Goal: Navigation & Orientation: Find specific page/section

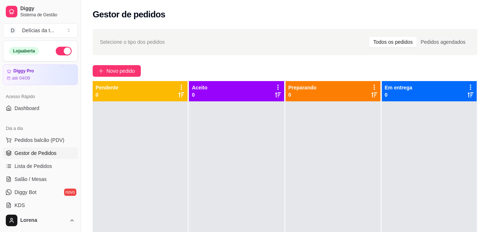
click at [56, 50] on button "button" at bounding box center [64, 51] width 16 height 9
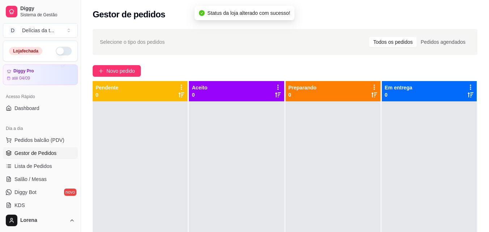
click at [61, 50] on button "button" at bounding box center [64, 51] width 16 height 9
drag, startPoint x: 79, startPoint y: 91, endPoint x: 89, endPoint y: 92, distance: 10.5
click at [89, 92] on div "Diggy Sistema de Gestão D Delícias da t ... Loja aberta Diggy Pro até 04/09 Ace…" at bounding box center [244, 171] width 489 height 342
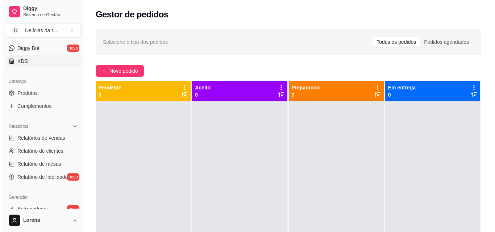
scroll to position [216, 0]
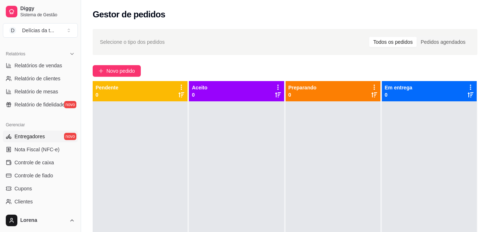
click at [46, 134] on link "Entregadores novo" at bounding box center [40, 137] width 75 height 12
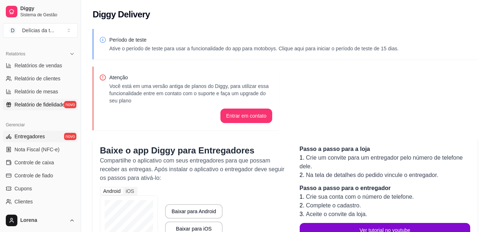
click at [45, 101] on span "Relatório de fidelidade" at bounding box center [39, 104] width 50 height 7
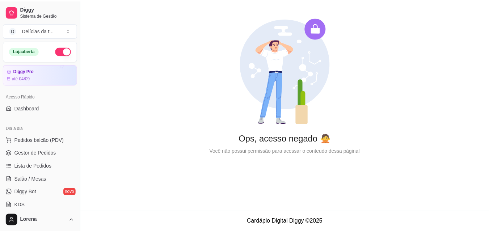
scroll to position [36, 0]
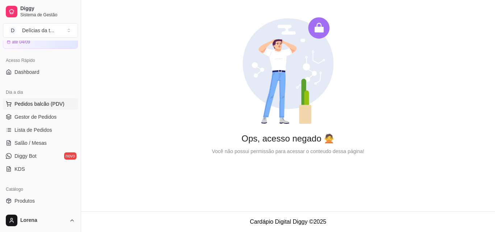
click at [45, 104] on span "Pedidos balcão (PDV)" at bounding box center [39, 103] width 50 height 7
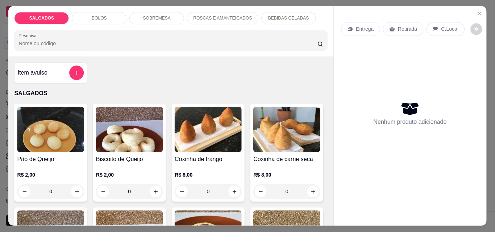
click at [45, 114] on img at bounding box center [50, 130] width 67 height 46
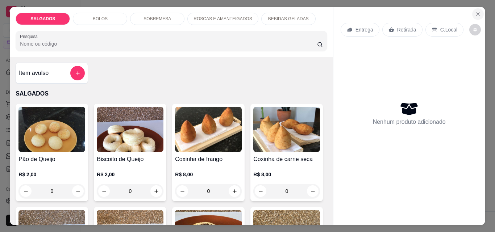
click at [477, 13] on icon "Close" at bounding box center [478, 14] width 6 height 6
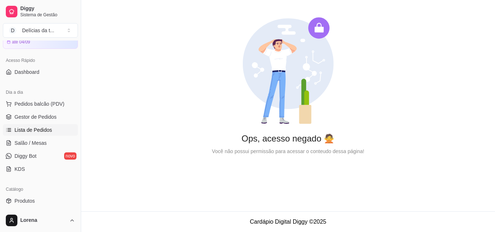
click at [44, 132] on span "Lista de Pedidos" at bounding box center [33, 129] width 38 height 7
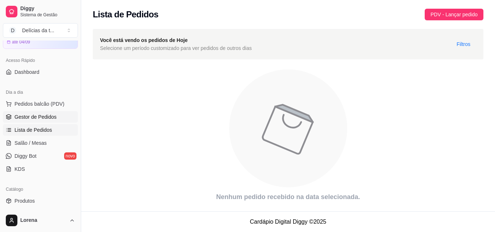
click at [48, 119] on span "Gestor de Pedidos" at bounding box center [35, 116] width 42 height 7
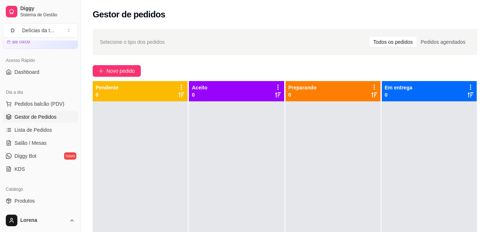
click at [3, 111] on link "Gestor de Pedidos" at bounding box center [40, 117] width 75 height 12
